Goal: Task Accomplishment & Management: Manage account settings

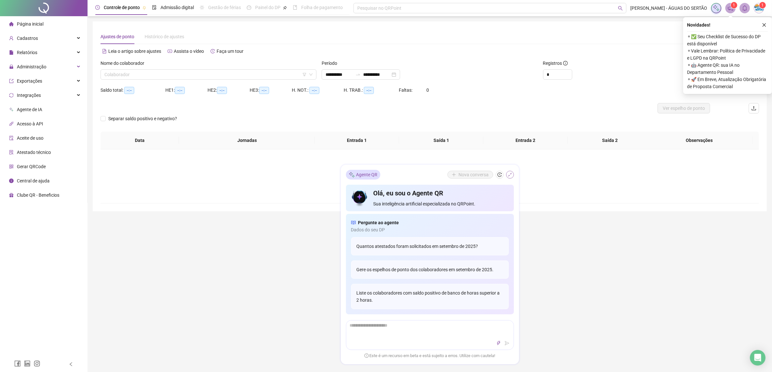
click at [511, 175] on icon "shrink" at bounding box center [510, 174] width 5 height 5
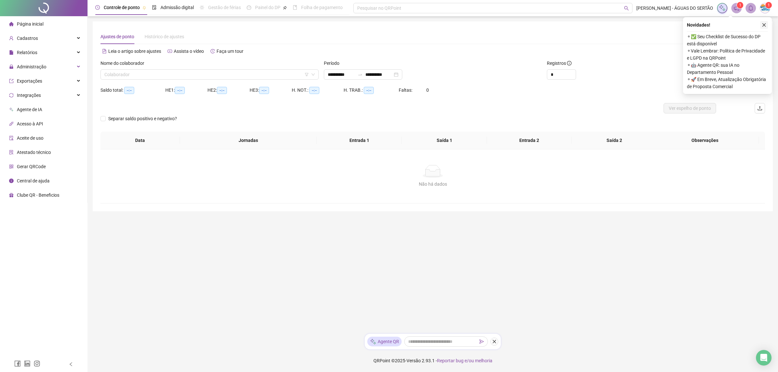
click at [764, 26] on icon "close" at bounding box center [764, 25] width 5 height 5
click at [132, 78] on input "search" at bounding box center [206, 75] width 205 height 10
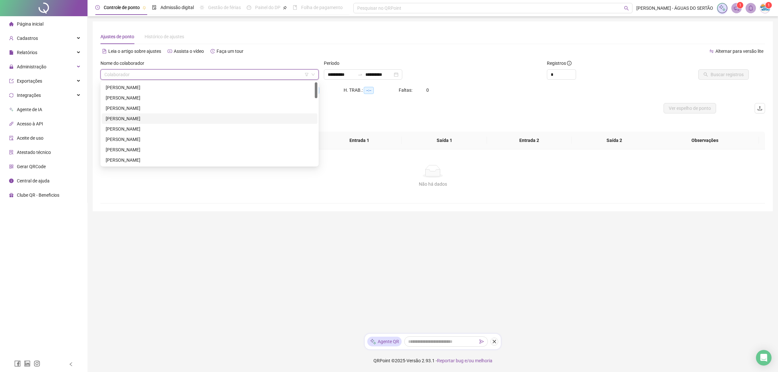
click at [135, 117] on div "[PERSON_NAME]" at bounding box center [210, 118] width 208 height 7
click at [126, 74] on span "[PERSON_NAME]" at bounding box center [209, 75] width 210 height 10
click at [135, 130] on div "[PERSON_NAME]" at bounding box center [210, 128] width 208 height 7
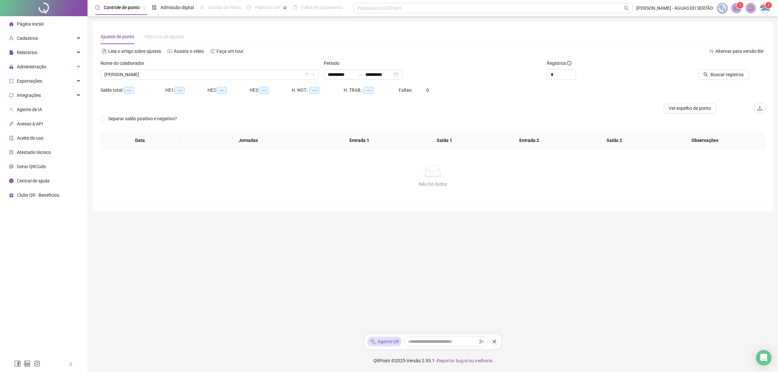
click at [735, 67] on div at bounding box center [704, 65] width 90 height 10
click at [730, 79] on button "Buscar registros" at bounding box center [723, 74] width 51 height 10
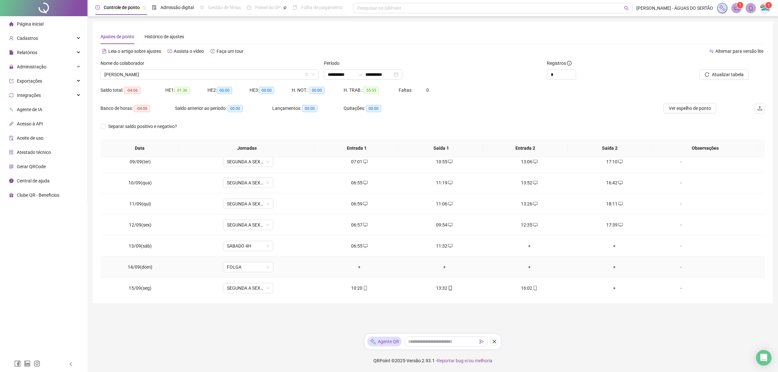
scroll to position [52, 0]
click at [605, 259] on td "+" at bounding box center [614, 263] width 85 height 21
click at [607, 263] on div "+" at bounding box center [614, 263] width 75 height 7
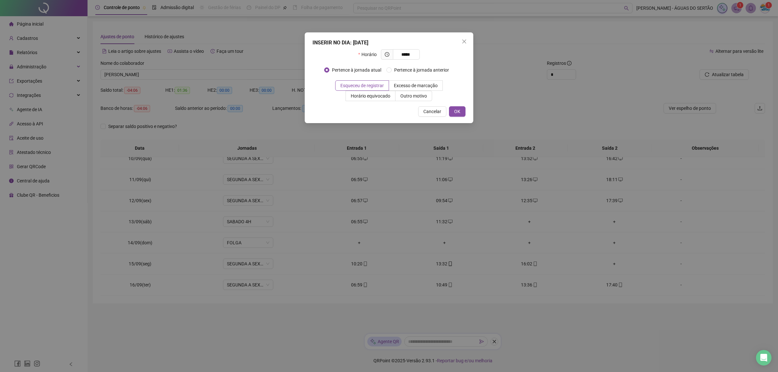
type input "*****"
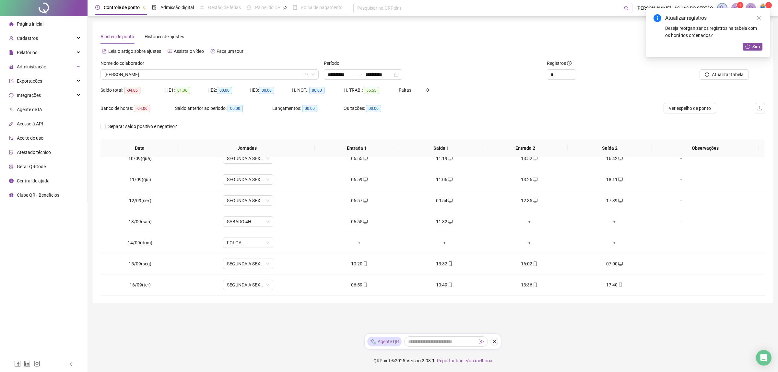
click at [763, 47] on div "Atualizar registros Deseja reorganizar os registros na tabela com os horários o…" at bounding box center [708, 33] width 124 height 50
click at [756, 47] on span "Sim" at bounding box center [755, 46] width 7 height 7
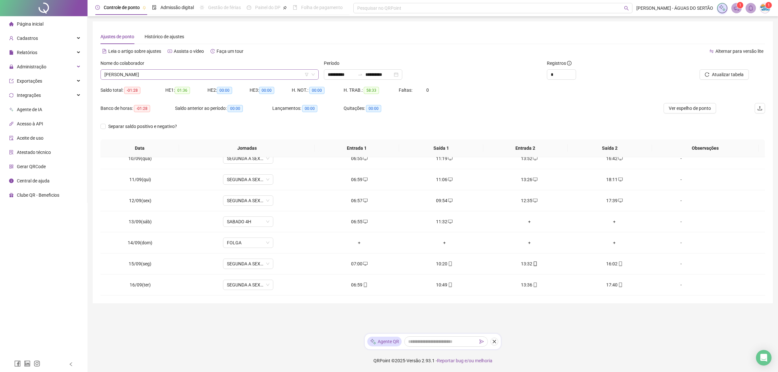
click at [156, 71] on span "[PERSON_NAME]" at bounding box center [209, 75] width 210 height 10
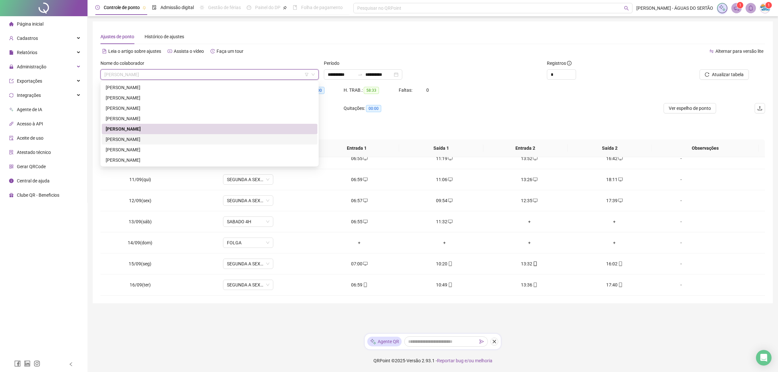
click at [134, 142] on div "[PERSON_NAME]" at bounding box center [210, 139] width 208 height 7
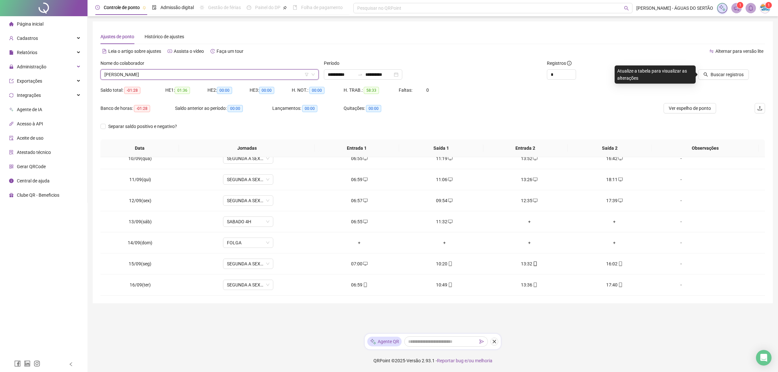
click at [177, 71] on span "[PERSON_NAME]" at bounding box center [209, 75] width 210 height 10
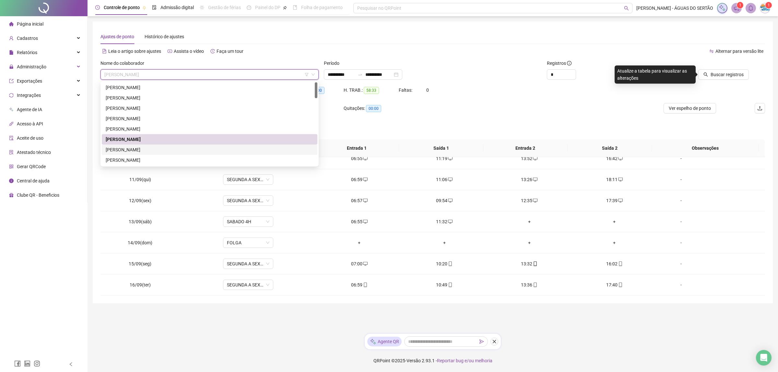
click at [150, 148] on div "[PERSON_NAME]" at bounding box center [210, 149] width 208 height 7
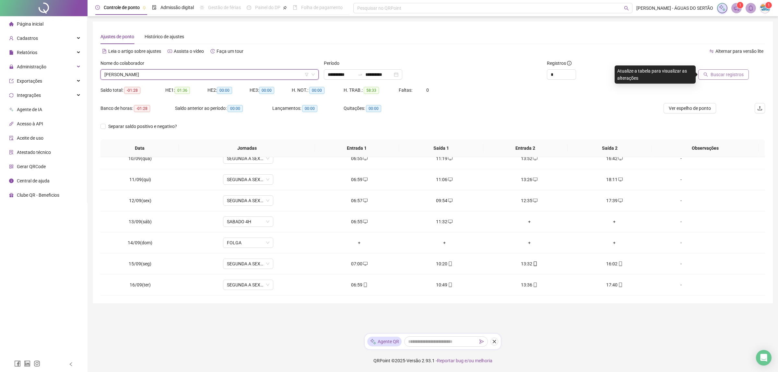
click at [741, 72] on span "Buscar registros" at bounding box center [726, 74] width 33 height 7
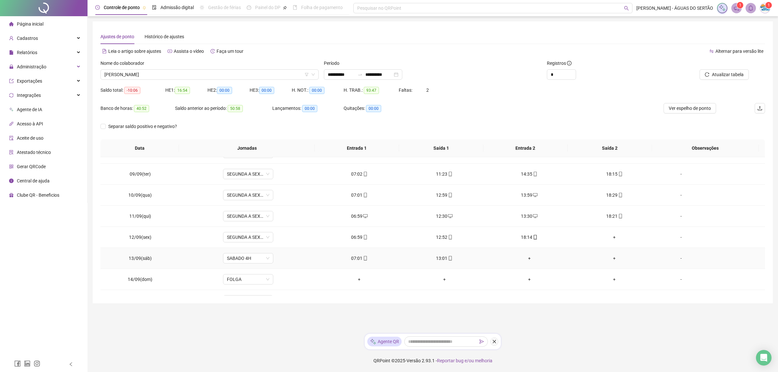
scroll to position [200, 0]
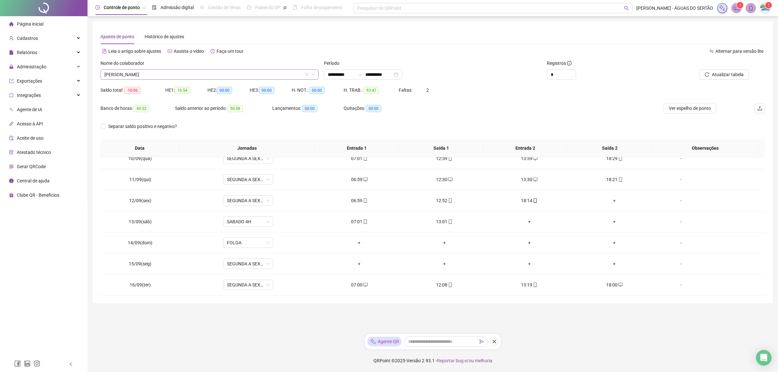
click at [164, 75] on span "[PERSON_NAME]" at bounding box center [209, 75] width 210 height 10
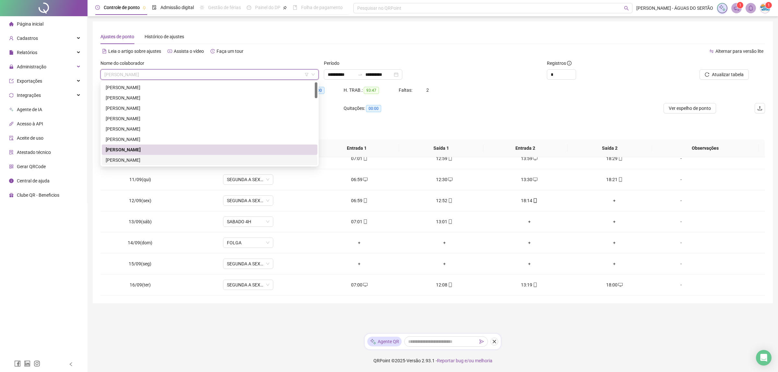
click at [132, 160] on div "[PERSON_NAME]" at bounding box center [210, 160] width 208 height 7
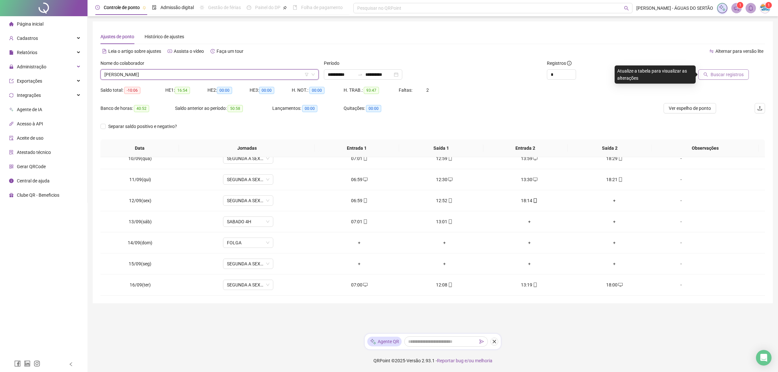
click at [716, 76] on span "Buscar registros" at bounding box center [726, 74] width 33 height 7
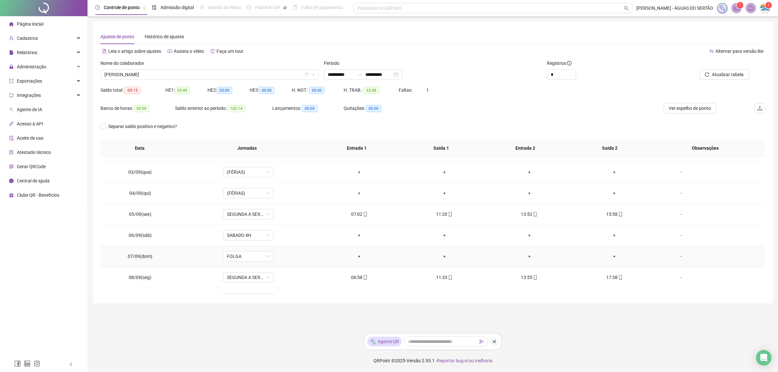
scroll to position [0, 0]
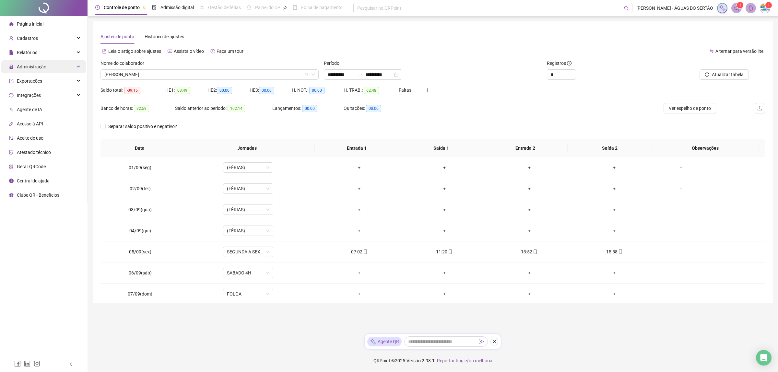
click at [27, 65] on span "Administração" at bounding box center [31, 66] width 29 height 5
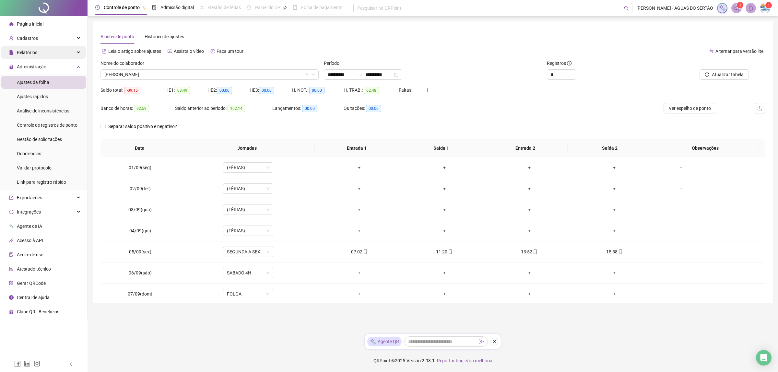
click at [31, 57] on span "Relatórios" at bounding box center [23, 52] width 28 height 13
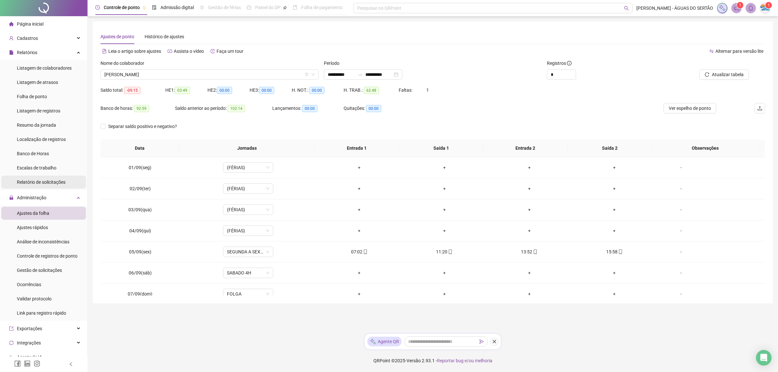
drag, startPoint x: 33, startPoint y: 187, endPoint x: 33, endPoint y: 183, distance: 3.6
click at [33, 185] on div "Relatório de solicitações" at bounding box center [41, 182] width 49 height 13
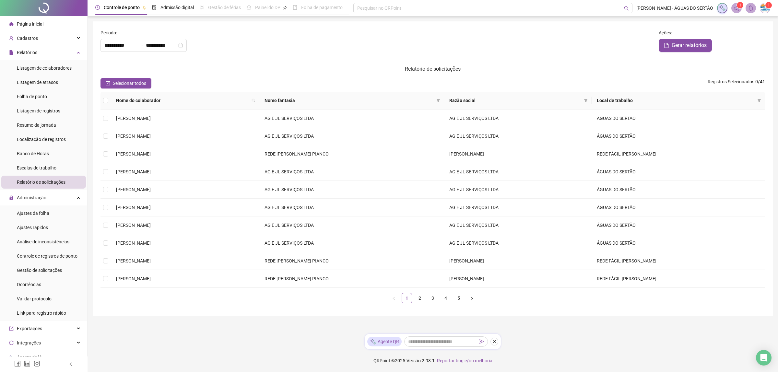
type input "**********"
click at [109, 121] on td at bounding box center [105, 119] width 10 height 18
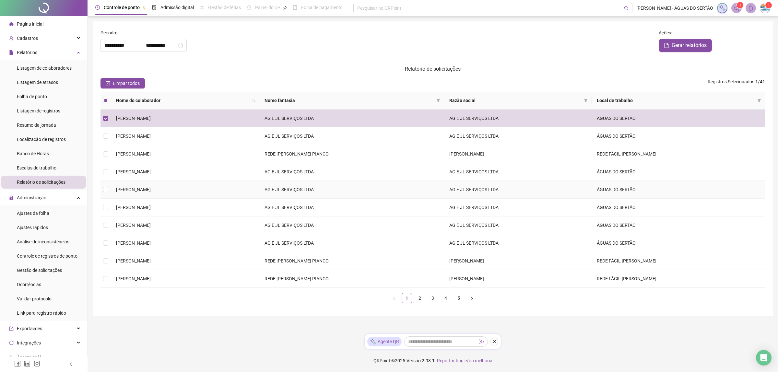
click at [159, 194] on td "[PERSON_NAME]" at bounding box center [185, 190] width 148 height 18
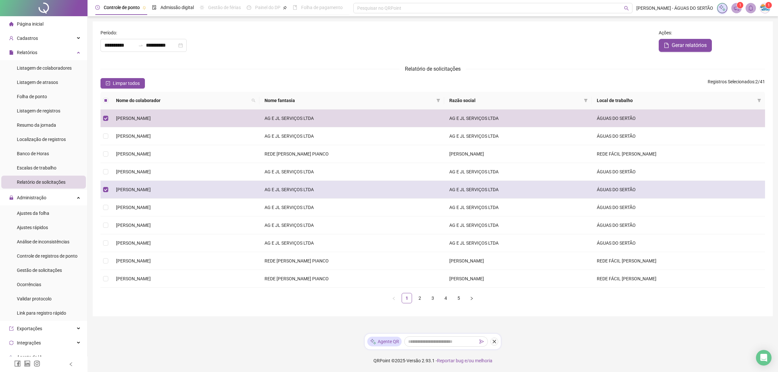
click at [159, 193] on td "[PERSON_NAME]" at bounding box center [185, 190] width 148 height 18
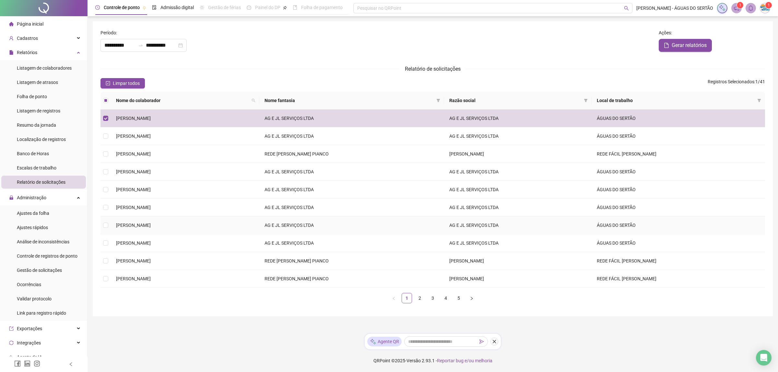
click at [151, 223] on span "[PERSON_NAME]" at bounding box center [133, 225] width 35 height 5
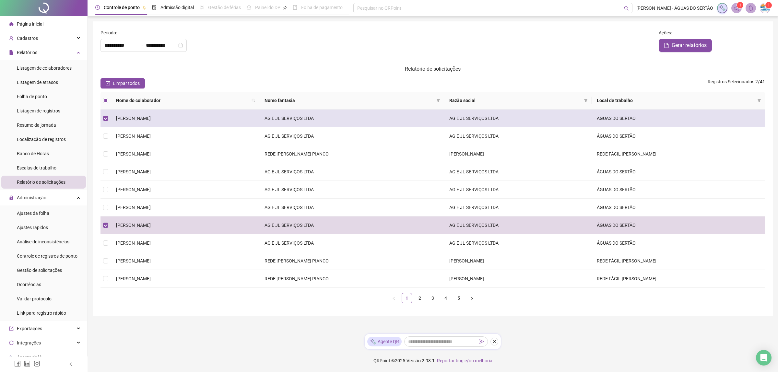
click at [123, 116] on span "[PERSON_NAME]" at bounding box center [133, 118] width 35 height 5
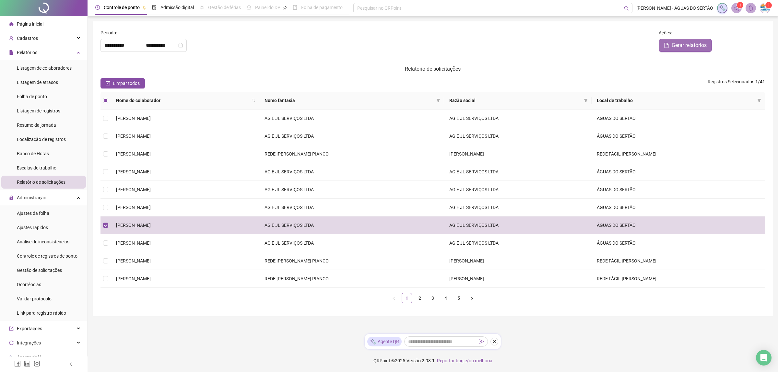
click at [691, 45] on span "Gerar relatórios" at bounding box center [689, 45] width 35 height 8
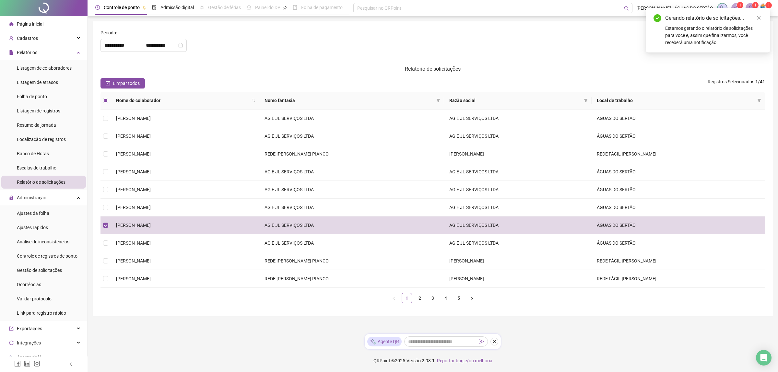
click at [762, 20] on div "Gerando relatório de solicitações... Estamos gerando o relatório de solicitaçõe…" at bounding box center [708, 30] width 124 height 45
click at [757, 18] on icon "close" at bounding box center [758, 18] width 5 height 5
click at [755, 8] on span "1" at bounding box center [755, 5] width 2 height 6
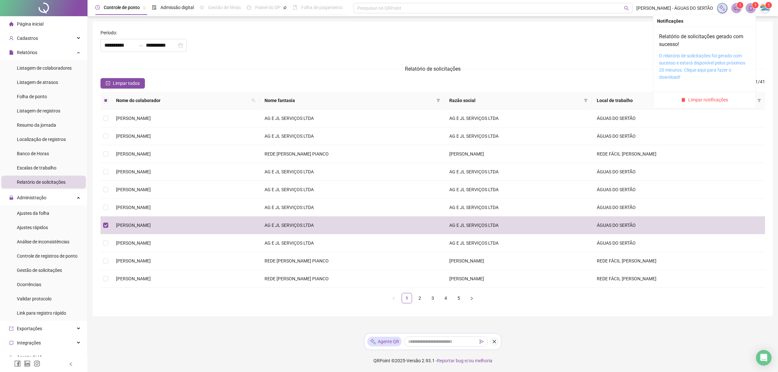
click at [686, 55] on link "O relatório de solicitações foi gerado com sucesso e estará disponível pelos pr…" at bounding box center [702, 66] width 86 height 27
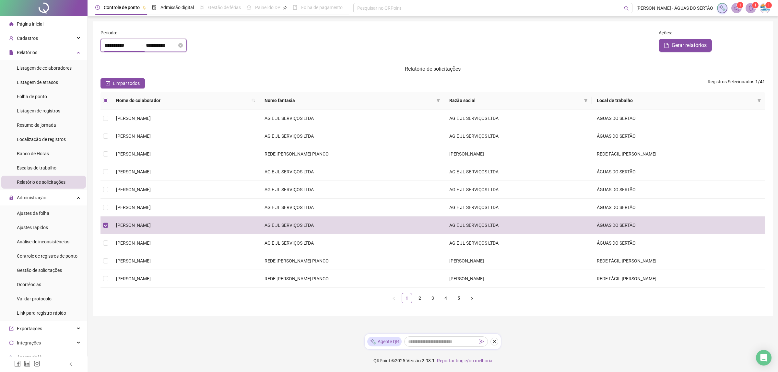
click at [132, 44] on input "**********" at bounding box center [119, 45] width 31 height 8
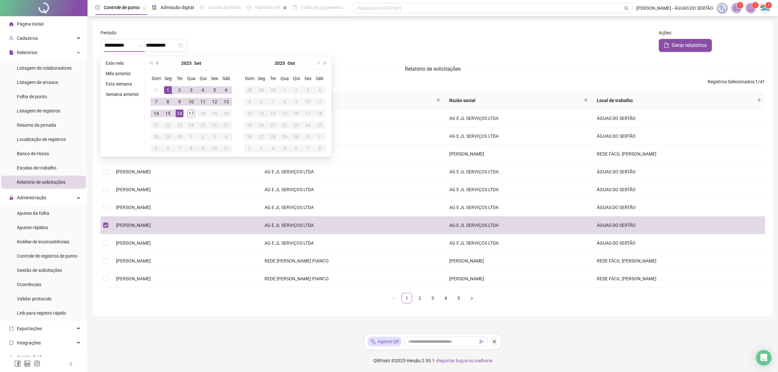
click at [159, 63] on button "prev-year" at bounding box center [157, 63] width 7 height 13
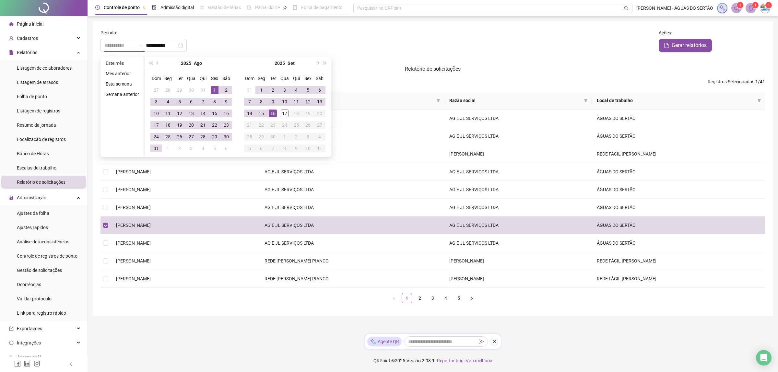
type input "**********"
click at [212, 88] on div "1" at bounding box center [215, 90] width 8 height 8
type input "**********"
click at [155, 149] on div "31" at bounding box center [156, 149] width 8 height 8
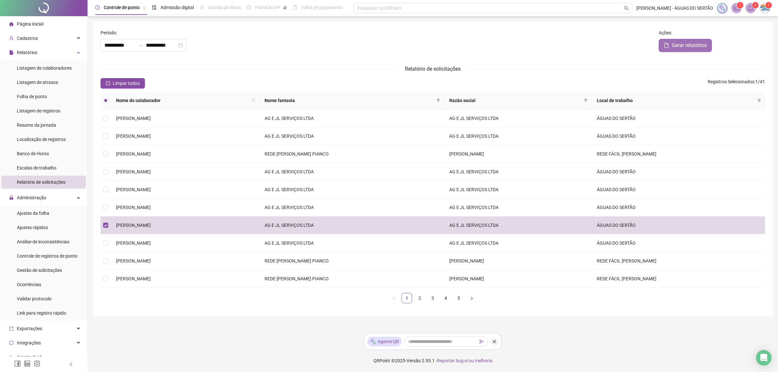
click at [691, 45] on span "Gerar relatórios" at bounding box center [689, 45] width 35 height 8
type input "**********"
click at [755, 17] on link "Close" at bounding box center [758, 17] width 7 height 7
click at [750, 1] on header "Controle de ponto Admissão digital Gestão de férias Painel do DP Folha de pagam…" at bounding box center [433, 8] width 690 height 16
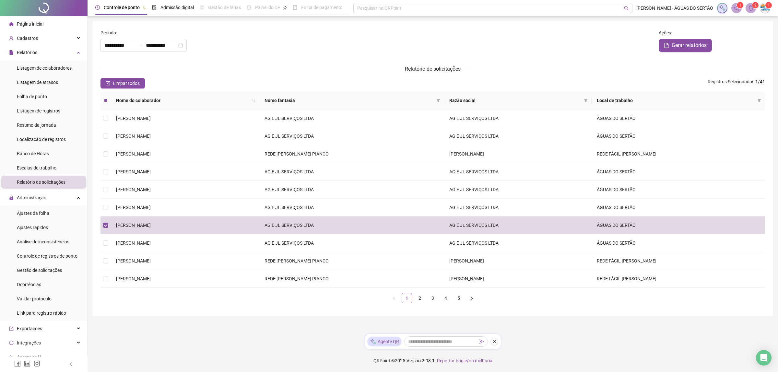
click at [751, 5] on icon "bell" at bounding box center [750, 8] width 5 height 6
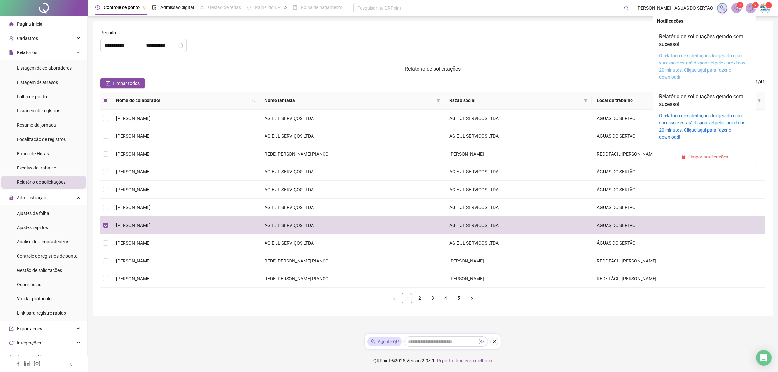
click at [687, 62] on link "O relatório de solicitações foi gerado com sucesso e estará disponível pelos pr…" at bounding box center [702, 66] width 86 height 27
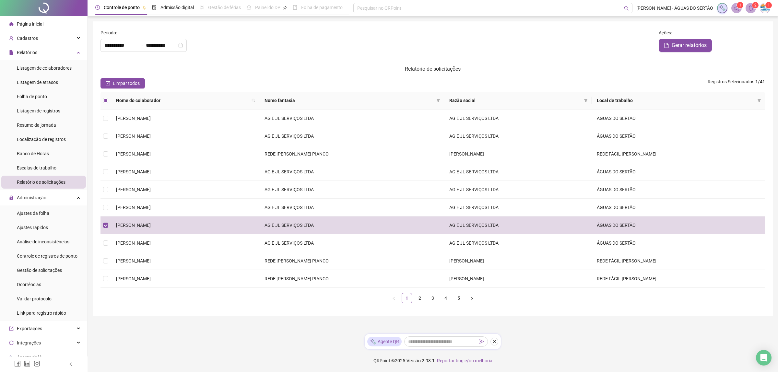
click at [655, 12] on header "Controle de ponto Admissão digital Gestão de férias Painel do DP Folha de pagam…" at bounding box center [433, 8] width 690 height 16
click at [38, 96] on span "Folha de ponto" at bounding box center [32, 96] width 30 height 5
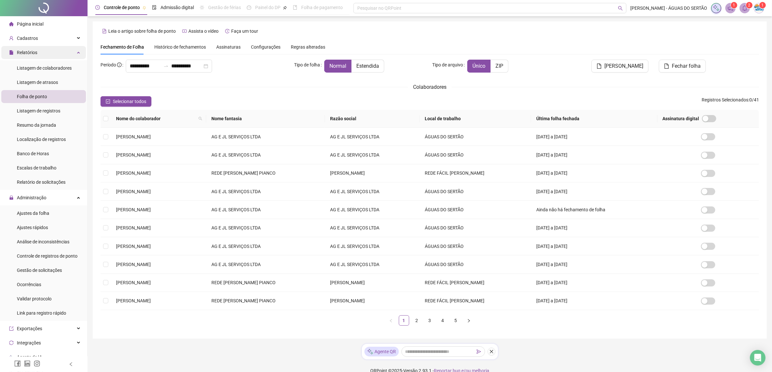
click at [47, 52] on div "Relatórios" at bounding box center [43, 52] width 85 height 13
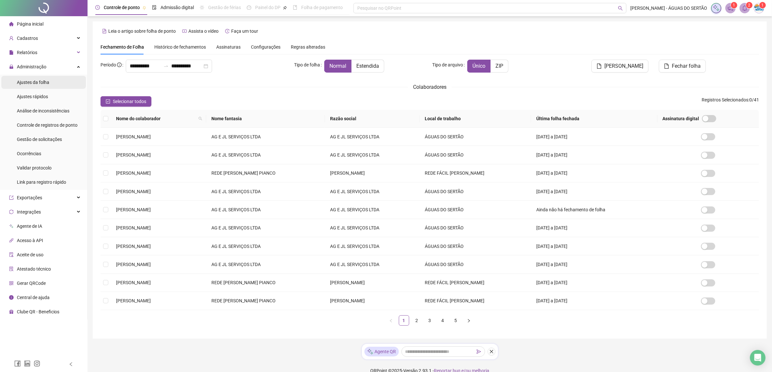
click at [30, 78] on div "Ajustes da folha" at bounding box center [33, 82] width 32 height 13
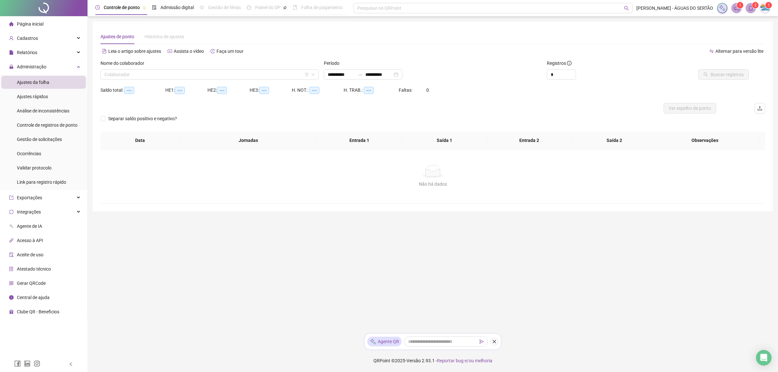
type input "**********"
click at [143, 70] on input "search" at bounding box center [206, 75] width 205 height 10
click at [138, 135] on div "[PERSON_NAME]" at bounding box center [210, 133] width 208 height 7
click at [711, 75] on span "Buscar registros" at bounding box center [726, 74] width 33 height 7
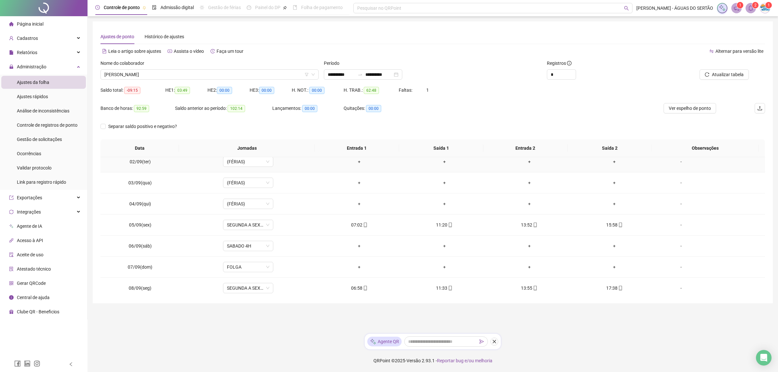
scroll to position [54, 0]
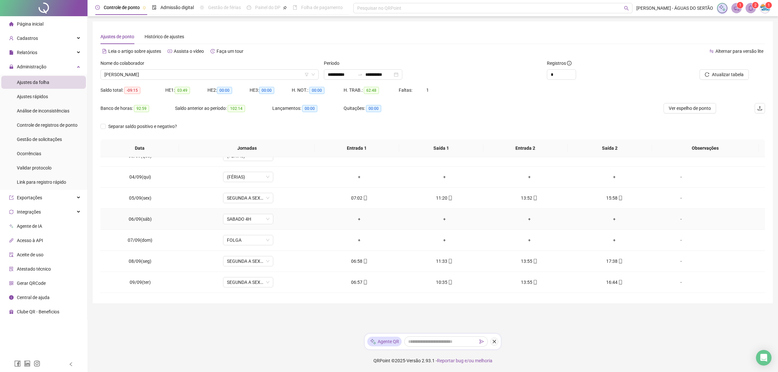
click at [675, 225] on td "-" at bounding box center [711, 219] width 108 height 21
click at [676, 224] on td "-" at bounding box center [711, 219] width 108 height 21
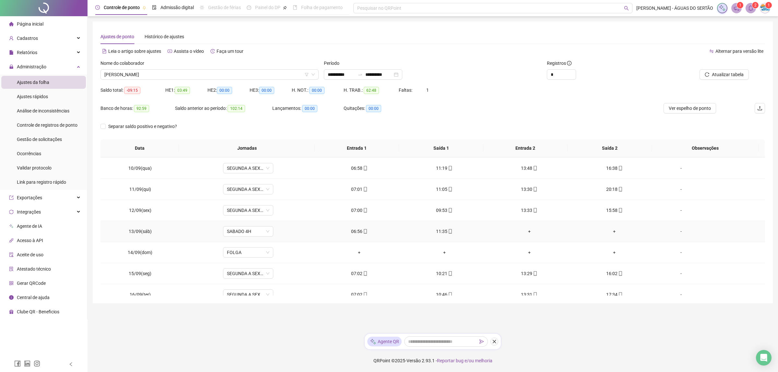
scroll to position [200, 0]
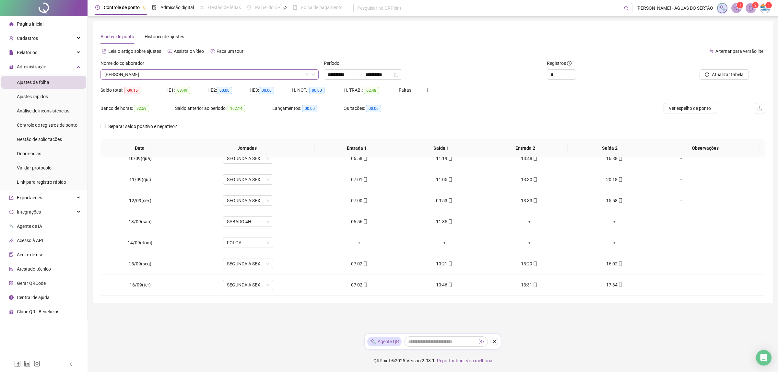
click at [161, 73] on span "[PERSON_NAME]" at bounding box center [209, 75] width 210 height 10
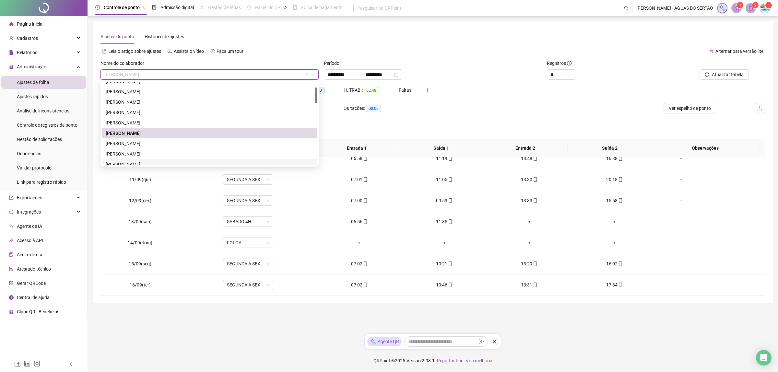
click at [122, 163] on div "[PERSON_NAME]" at bounding box center [210, 164] width 208 height 7
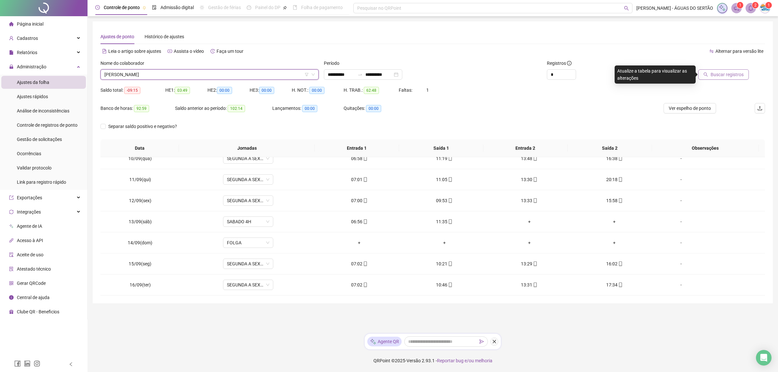
click at [709, 71] on button "Buscar registros" at bounding box center [723, 74] width 51 height 10
click at [726, 64] on div at bounding box center [704, 65] width 90 height 10
click at [725, 69] on button "Atualizar tabela" at bounding box center [723, 74] width 49 height 10
click at [571, 72] on icon "up" at bounding box center [572, 73] width 2 height 2
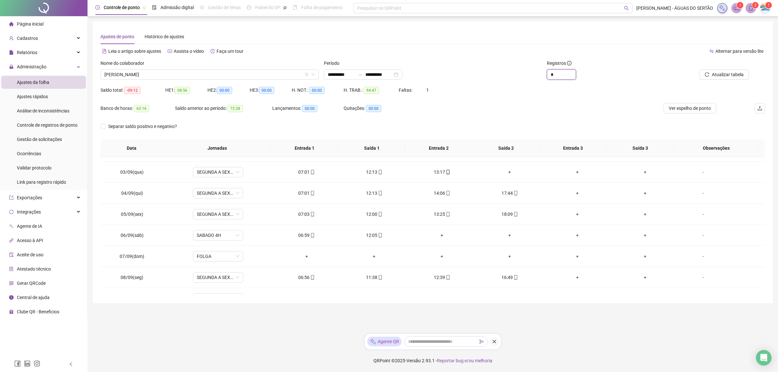
scroll to position [0, 0]
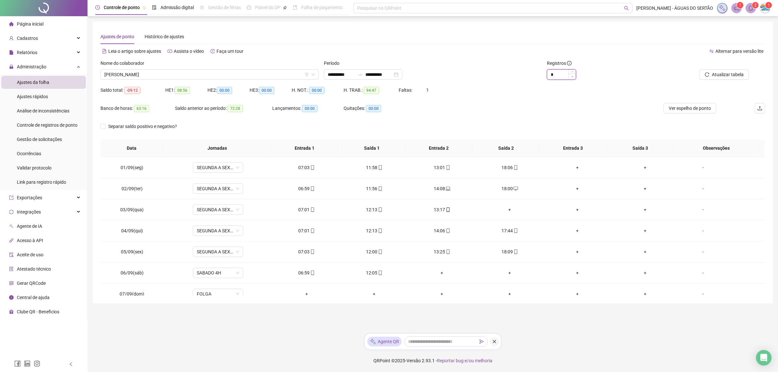
click at [574, 75] on span "Decrease Value" at bounding box center [571, 77] width 7 height 6
type input "*"
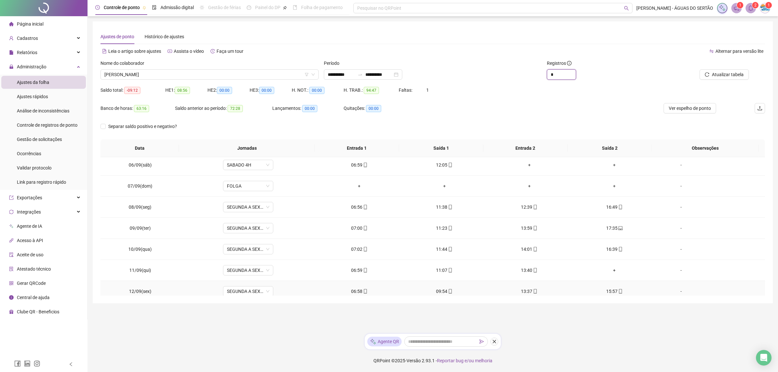
scroll to position [200, 0]
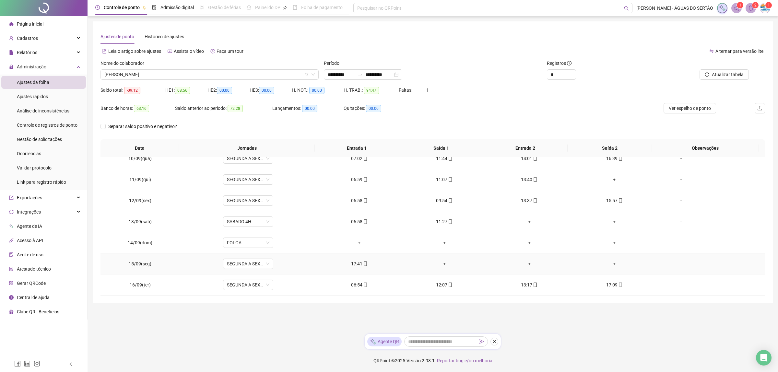
click at [364, 266] on icon "mobile" at bounding box center [365, 264] width 3 height 5
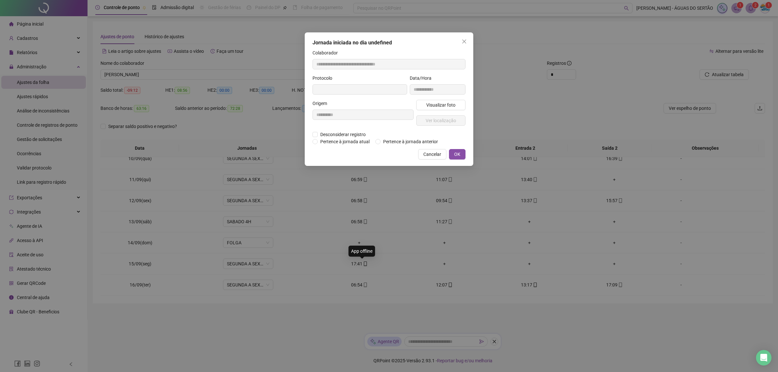
type input "**********"
click at [446, 116] on button "Ver localização" at bounding box center [440, 121] width 49 height 10
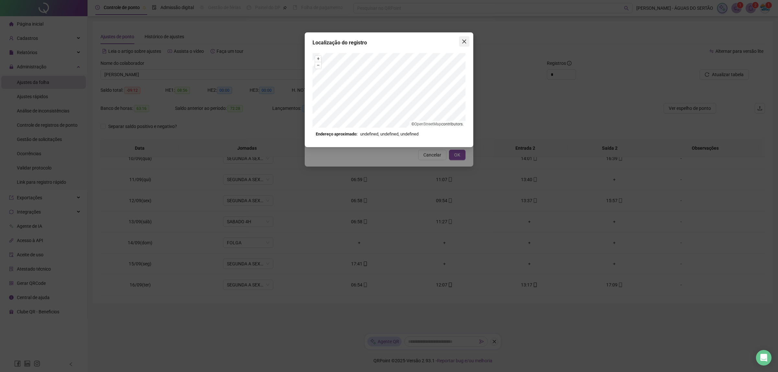
click at [467, 39] on span "Close" at bounding box center [464, 41] width 10 height 5
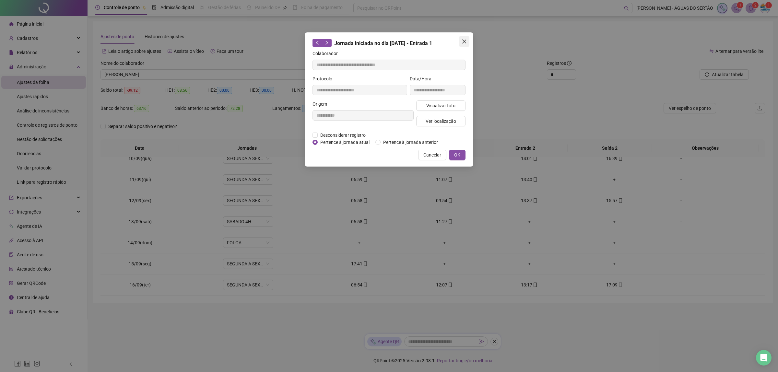
click at [462, 42] on icon "close" at bounding box center [464, 41] width 5 height 5
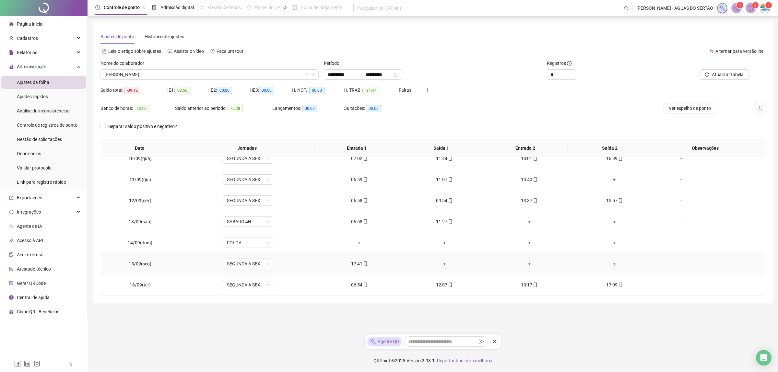
click at [434, 266] on div "+" at bounding box center [444, 263] width 75 height 7
click at [440, 258] on td "+" at bounding box center [444, 263] width 85 height 21
click at [440, 263] on div "+" at bounding box center [444, 263] width 75 height 7
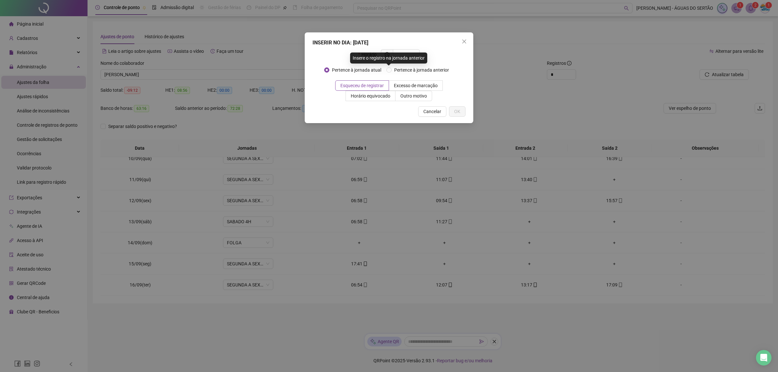
click at [398, 58] on div "Insere o registro na jornada anterior" at bounding box center [388, 58] width 77 height 11
click at [421, 48] on div "INSERIR NO DIA : [DATE] Horário Pertence à jornada atual Pertence à jornada ant…" at bounding box center [389, 77] width 169 height 91
click at [408, 57] on input "text" at bounding box center [406, 54] width 18 height 7
